Goal: Find specific page/section: Find specific page/section

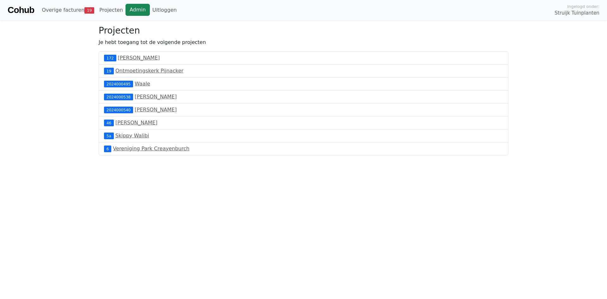
click at [126, 11] on link "Admin" at bounding box center [138, 10] width 24 height 12
click at [77, 12] on link "Overige facturen 20" at bounding box center [68, 10] width 58 height 13
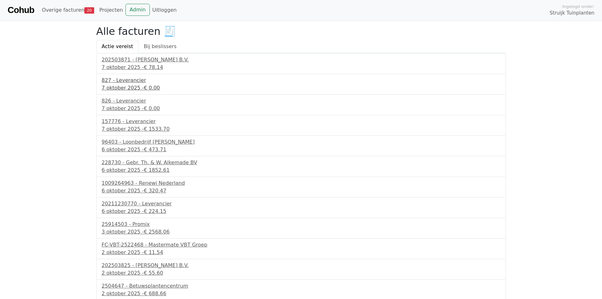
click at [136, 80] on div "827 - Leverancier" at bounding box center [301, 81] width 399 height 8
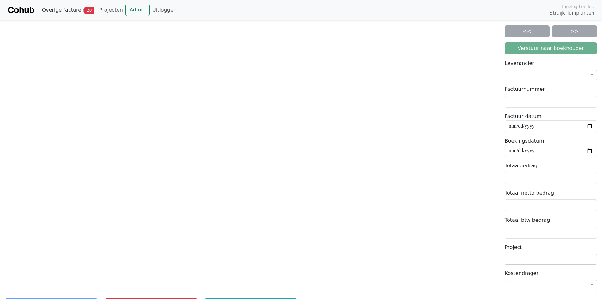
click at [68, 10] on link "Overige facturen 20" at bounding box center [68, 10] width 58 height 13
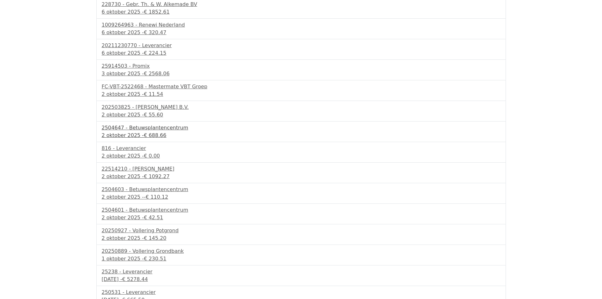
scroll to position [166, 0]
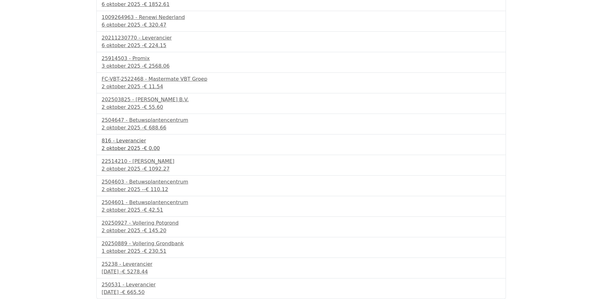
click at [127, 142] on div "816 - Leverancier" at bounding box center [301, 141] width 399 height 8
click at [136, 141] on div "816 - Leverancier" at bounding box center [301, 141] width 399 height 8
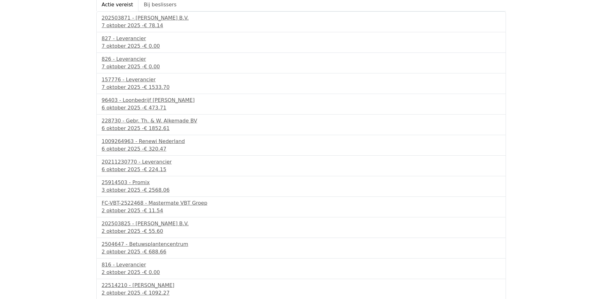
scroll to position [39, 0]
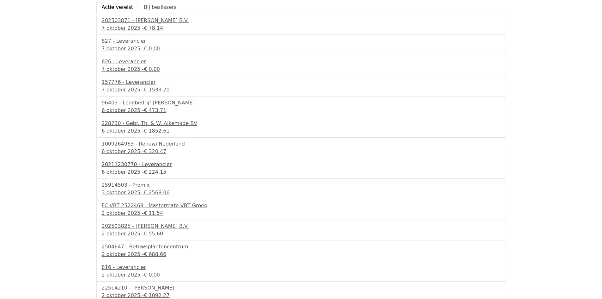
click at [157, 165] on div "20211230770 - Leverancier" at bounding box center [301, 165] width 399 height 8
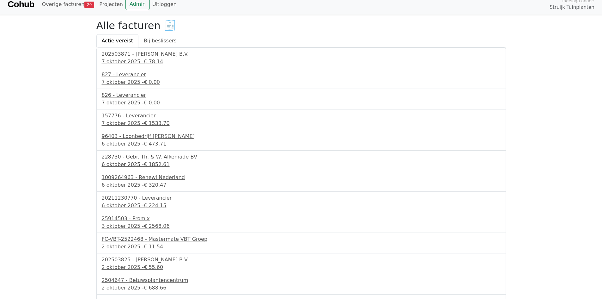
scroll to position [0, 0]
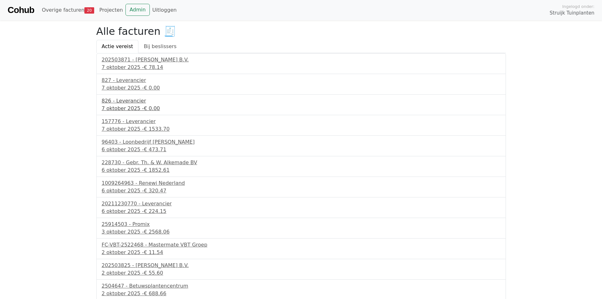
click at [131, 101] on div "826 - Leverancier" at bounding box center [301, 101] width 399 height 8
click at [128, 81] on div "827 - Leverancier" at bounding box center [301, 81] width 399 height 8
